Goal: Transaction & Acquisition: Book appointment/travel/reservation

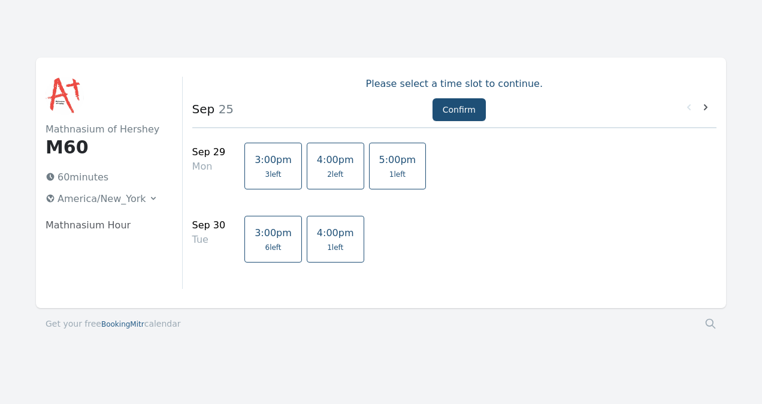
click at [389, 170] on span "1 left" at bounding box center [397, 175] width 16 height 10
click at [706, 107] on icon at bounding box center [706, 107] width 4 height 6
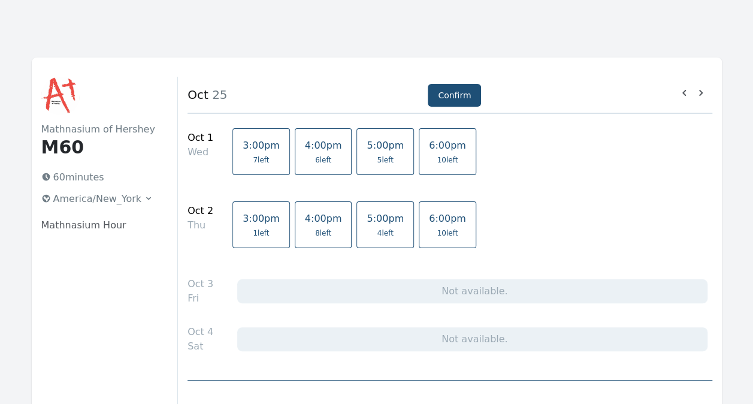
click at [429, 150] on span "6:00pm" at bounding box center [447, 145] width 37 height 11
click at [437, 232] on span "10 left" at bounding box center [447, 233] width 21 height 10
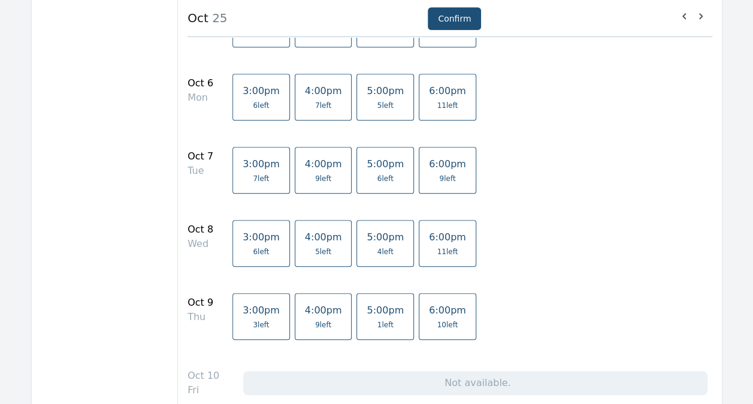
scroll to position [419, 0]
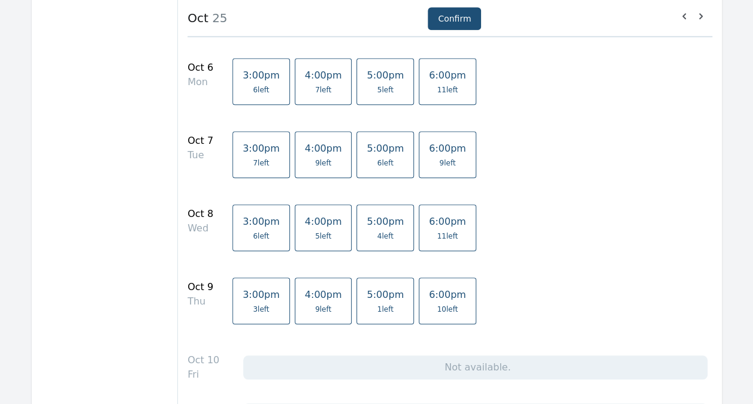
click at [424, 94] on link "6:00pm 11 left" at bounding box center [448, 81] width 58 height 47
click at [429, 152] on span "6:00pm" at bounding box center [447, 148] width 37 height 11
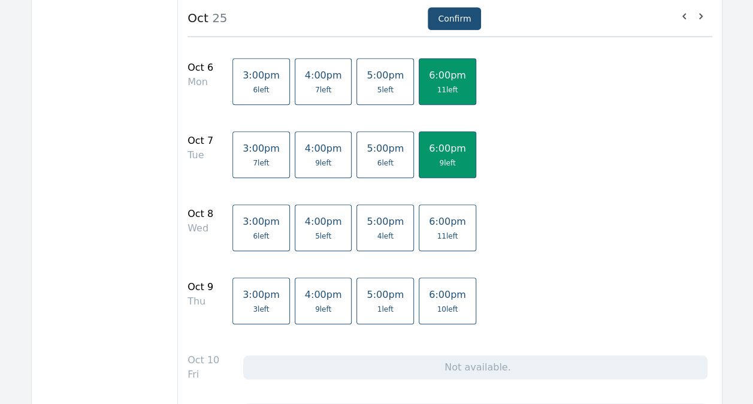
click at [428, 228] on link "6:00pm 11 left" at bounding box center [448, 227] width 58 height 47
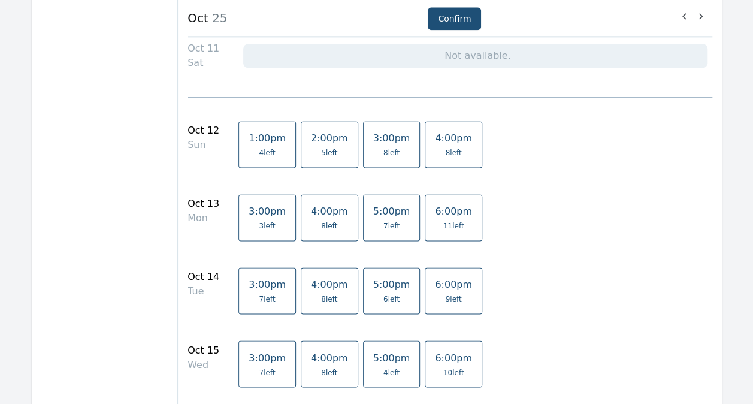
scroll to position [839, 0]
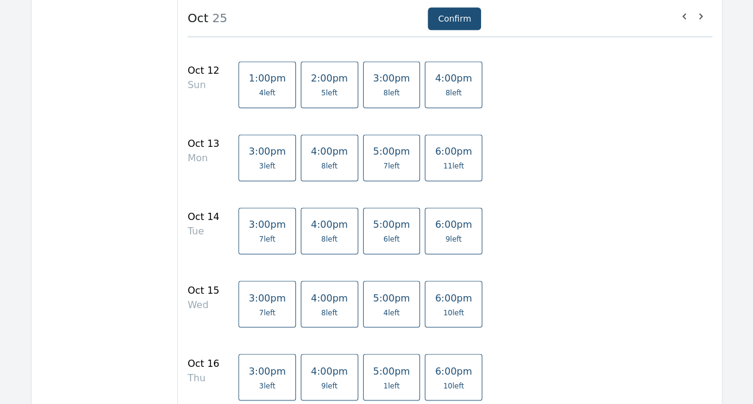
click at [425, 155] on link "6:00pm 11 left" at bounding box center [454, 157] width 58 height 47
click at [439, 225] on span "6:00pm" at bounding box center [453, 224] width 37 height 11
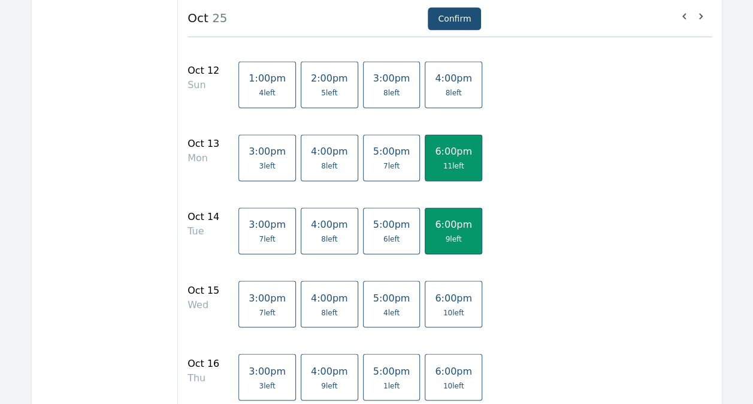
click at [442, 276] on div "[DATE] Wed 3:00pm 7 left 4:00pm 8 left 5:00pm 4 left 6:00pm 10 left" at bounding box center [450, 310] width 524 height 68
click at [439, 298] on span "6:00pm" at bounding box center [453, 297] width 37 height 11
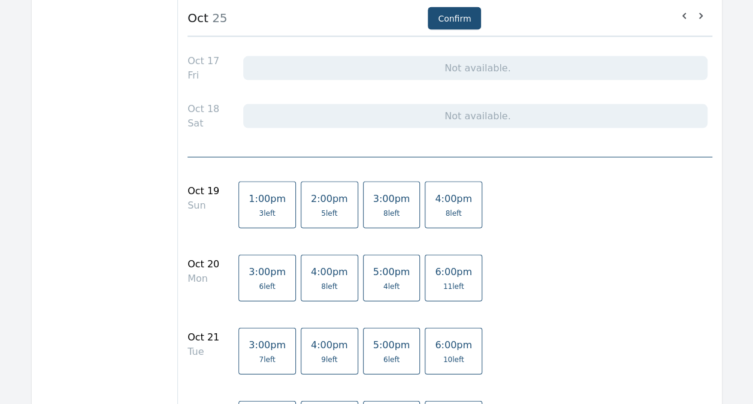
scroll to position [1318, 0]
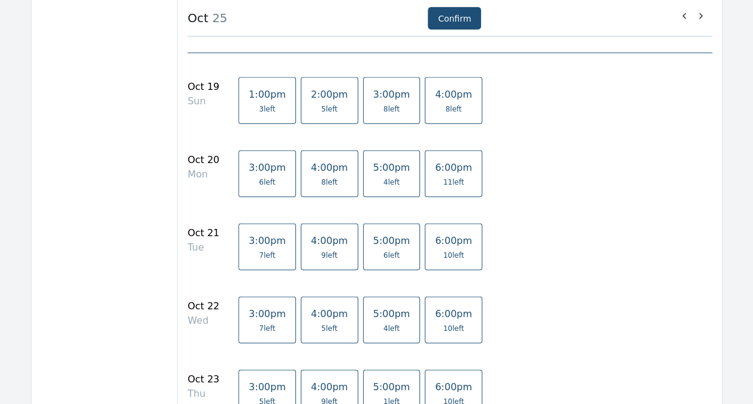
click at [443, 177] on span "11 left" at bounding box center [453, 182] width 21 height 10
click at [443, 250] on span "10 left" at bounding box center [453, 255] width 21 height 10
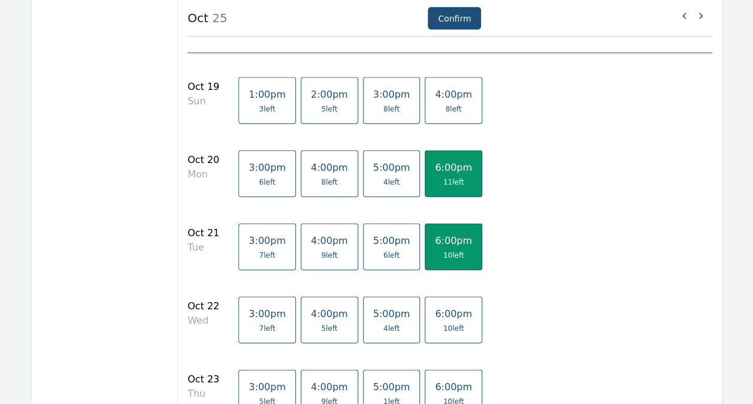
click at [428, 316] on link "6:00pm 10 left" at bounding box center [454, 320] width 58 height 47
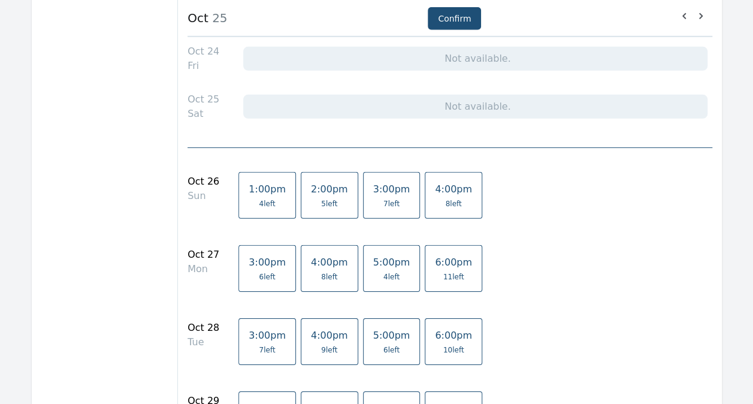
scroll to position [1738, 0]
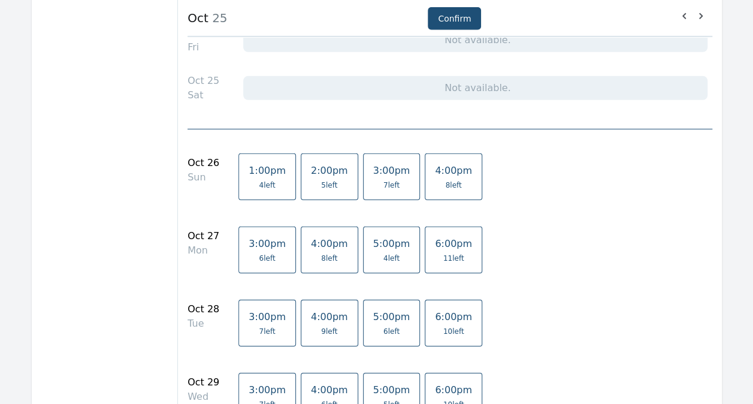
click at [443, 253] on span "11 left" at bounding box center [453, 258] width 21 height 10
click at [425, 316] on link "6:00pm 10 left" at bounding box center [454, 323] width 58 height 47
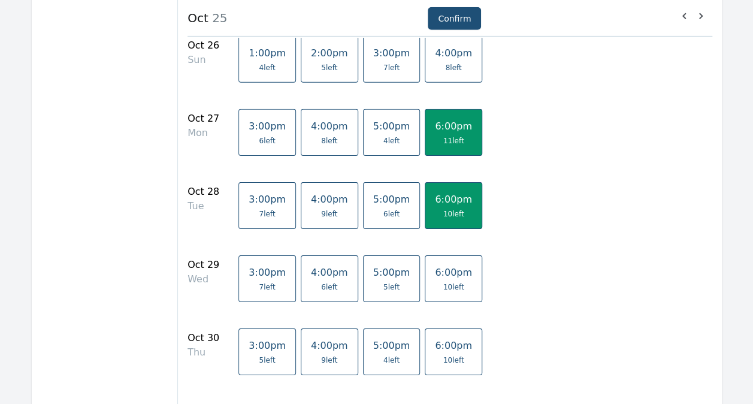
scroll to position [1858, 0]
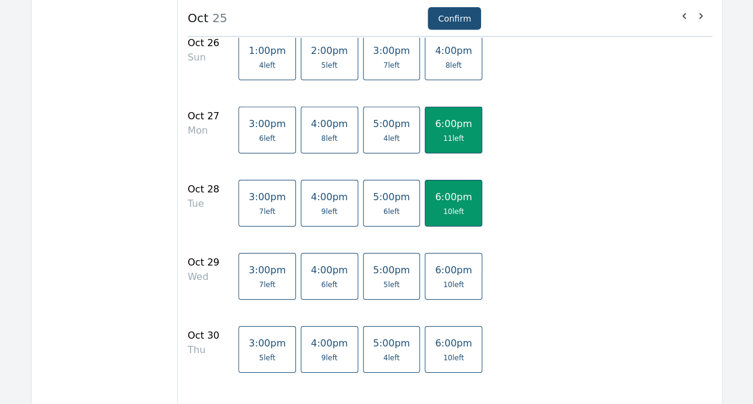
click at [435, 265] on span "6:00pm" at bounding box center [453, 269] width 37 height 11
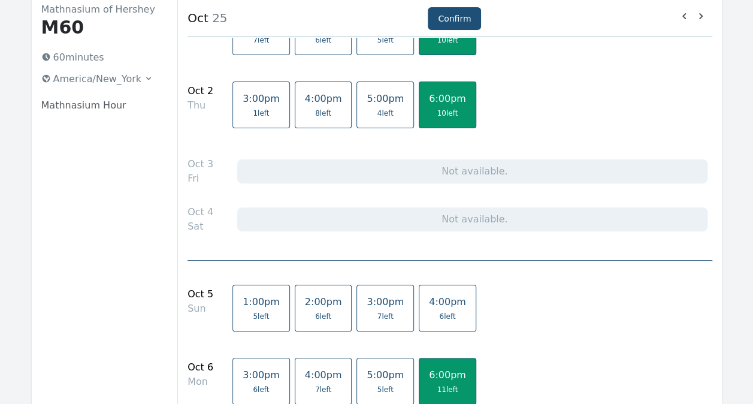
scroll to position [0, 0]
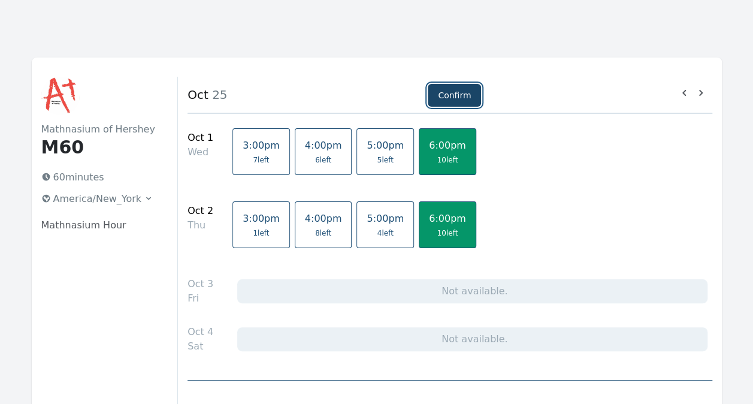
click at [455, 93] on button "Confirm" at bounding box center [454, 95] width 53 height 23
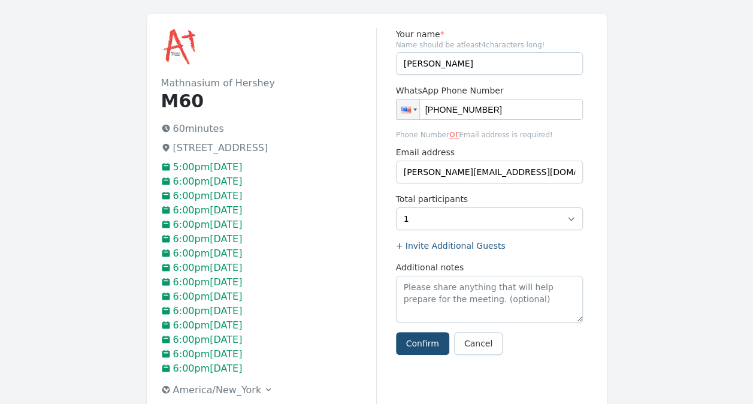
scroll to position [60, 0]
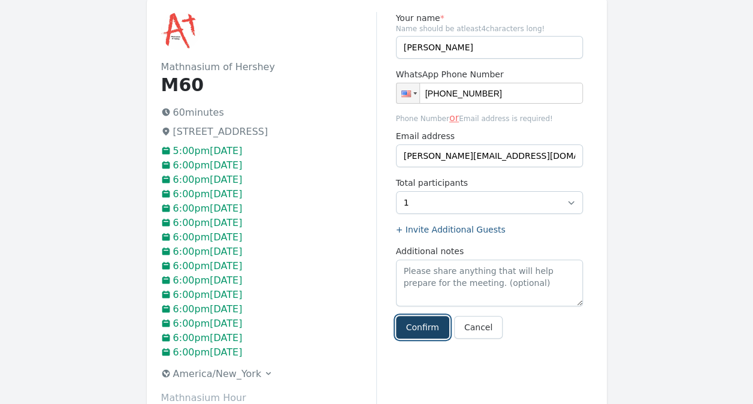
click at [417, 321] on button "Confirm" at bounding box center [422, 327] width 53 height 23
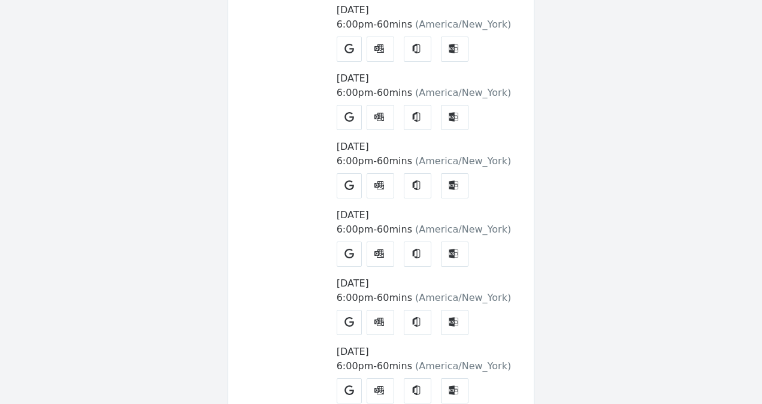
scroll to position [120, 0]
